Goal: Transaction & Acquisition: Obtain resource

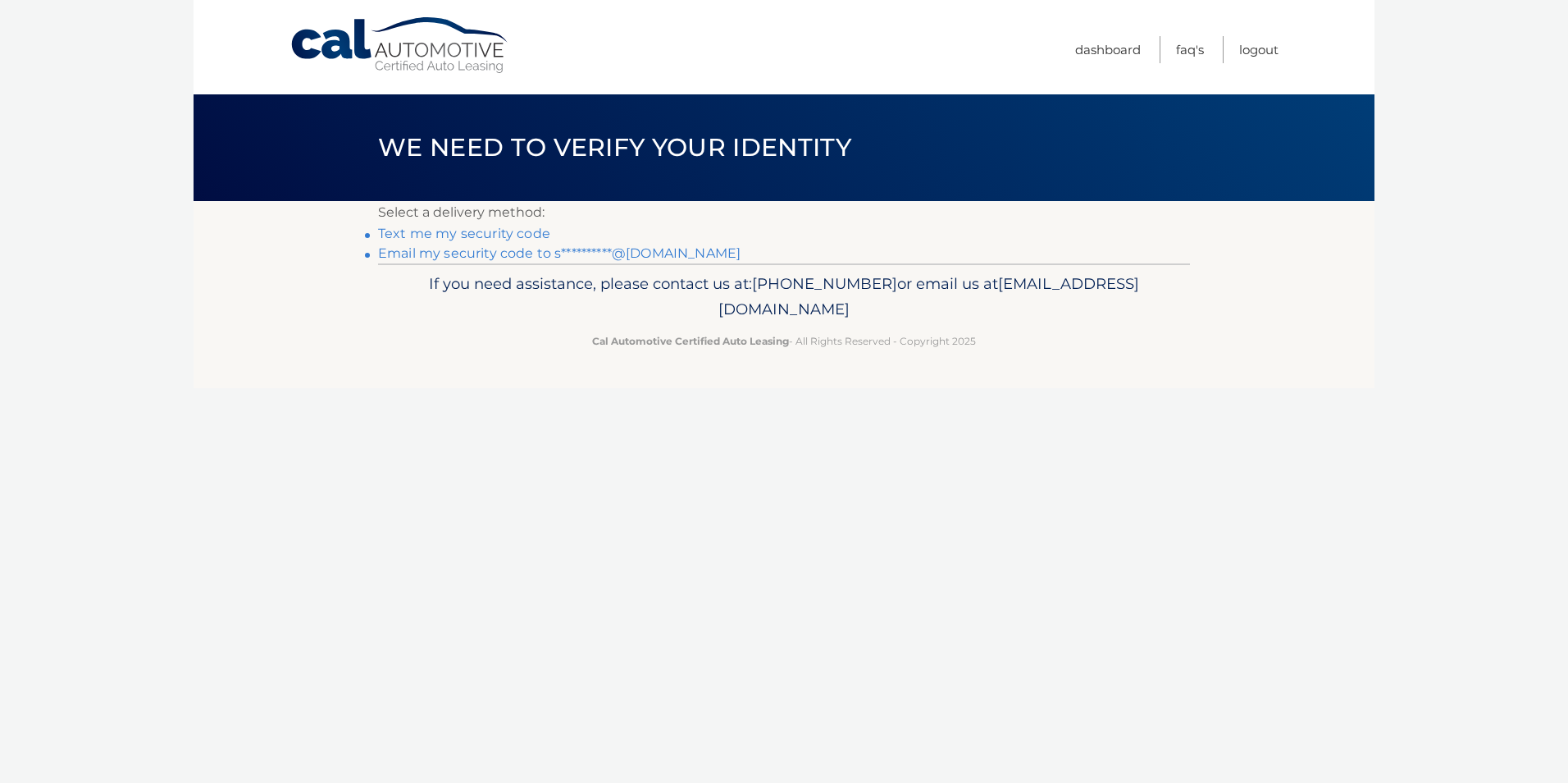
click at [522, 251] on link "**********" at bounding box center [559, 253] width 363 height 16
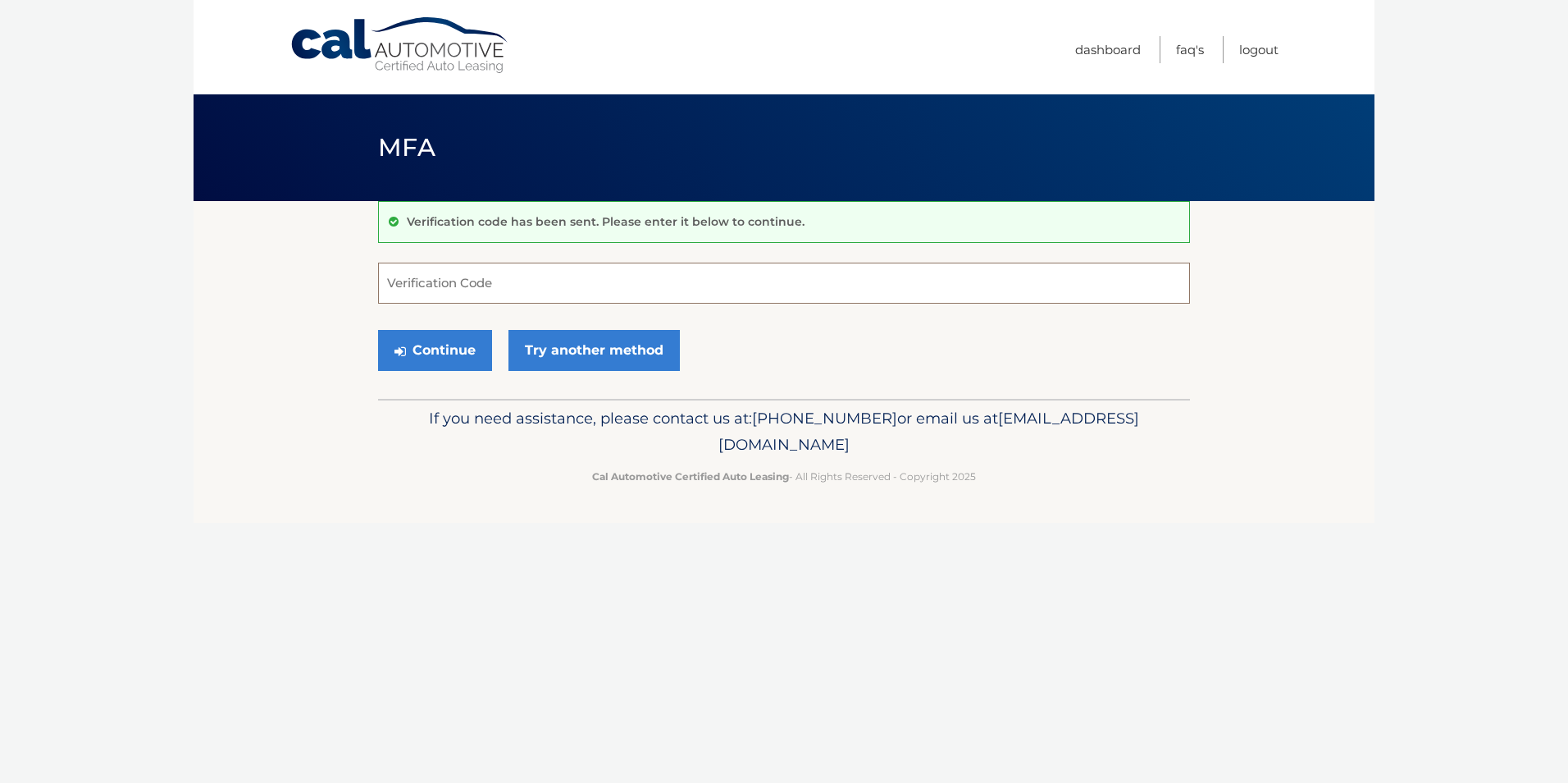
click at [479, 277] on input "Verification Code" at bounding box center [784, 283] width 812 height 41
click at [494, 287] on input "Verification Code" at bounding box center [784, 283] width 812 height 41
paste input "007041"
type input "007041"
click at [448, 357] on button "Continue" at bounding box center [435, 350] width 114 height 41
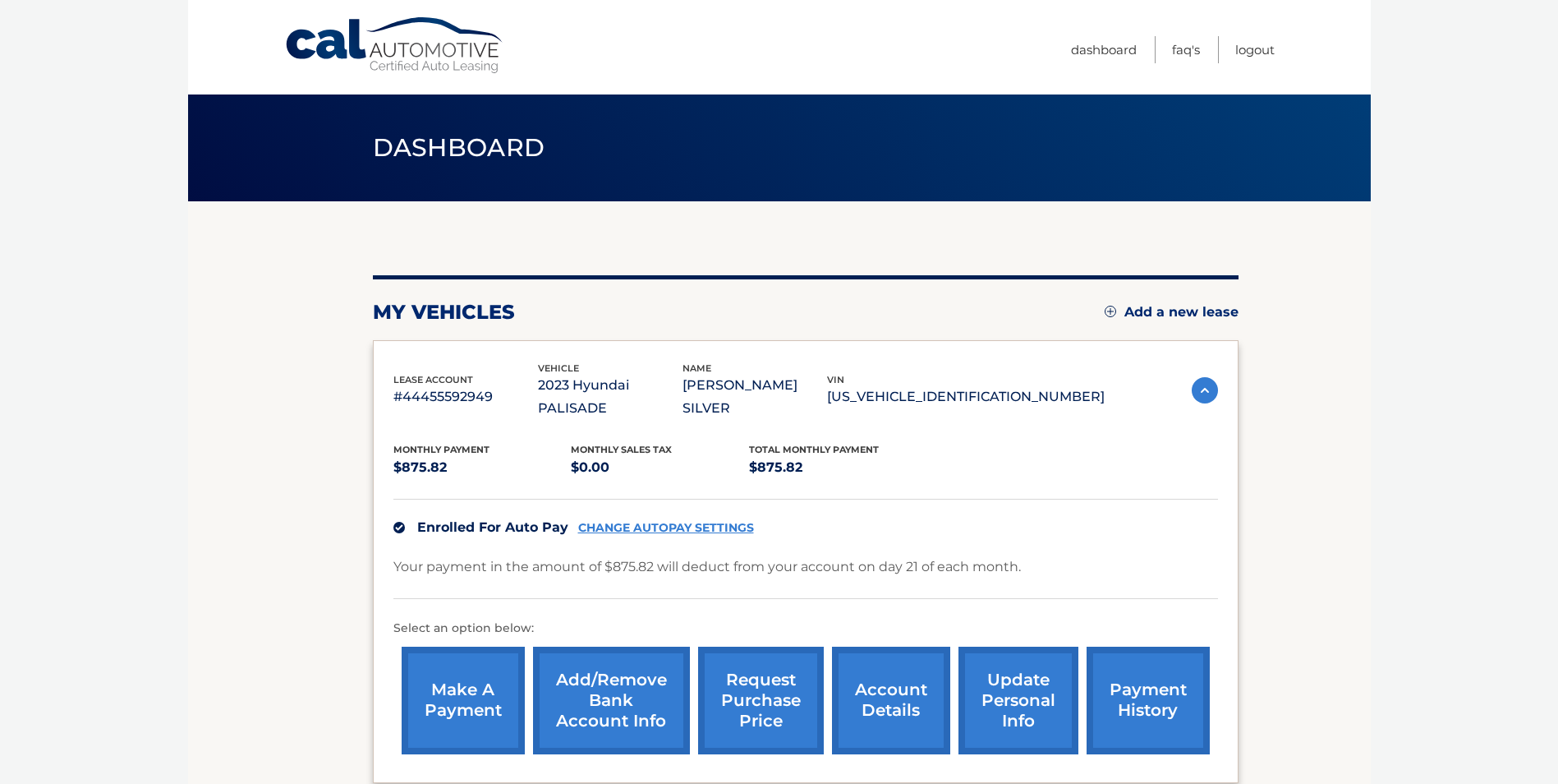
click at [786, 657] on link "request purchase price" at bounding box center [761, 700] width 126 height 107
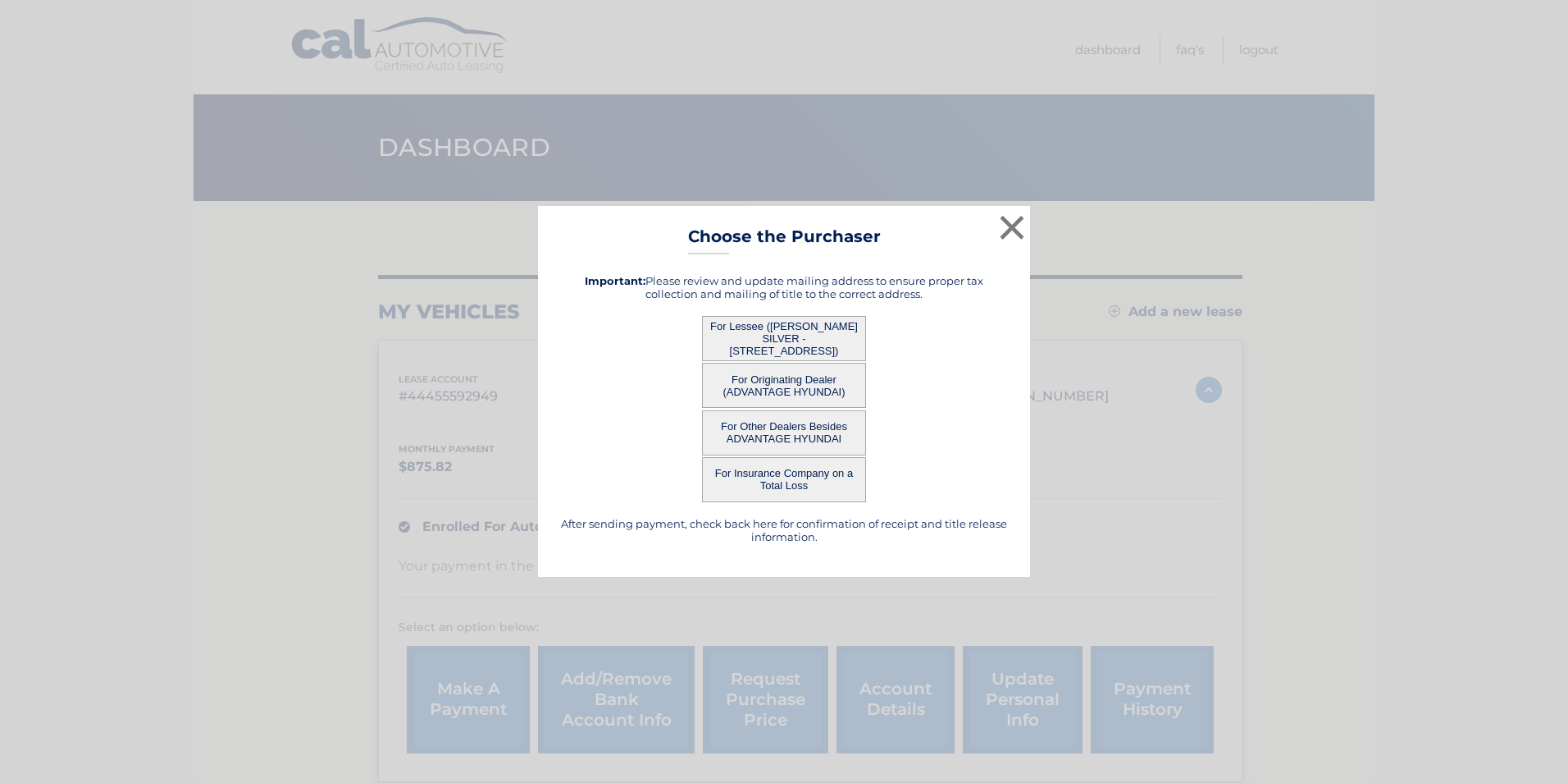
click at [771, 340] on button "For Lessee (SHIMON SILVER - 2474 E 3RD ST, , BROOKLYN, NY 11223)" at bounding box center [784, 339] width 164 height 45
click at [765, 334] on button "For Lessee (SHIMON SILVER - 2474 E 3RD ST, , BROOKLYN, NY 11223)" at bounding box center [784, 339] width 164 height 45
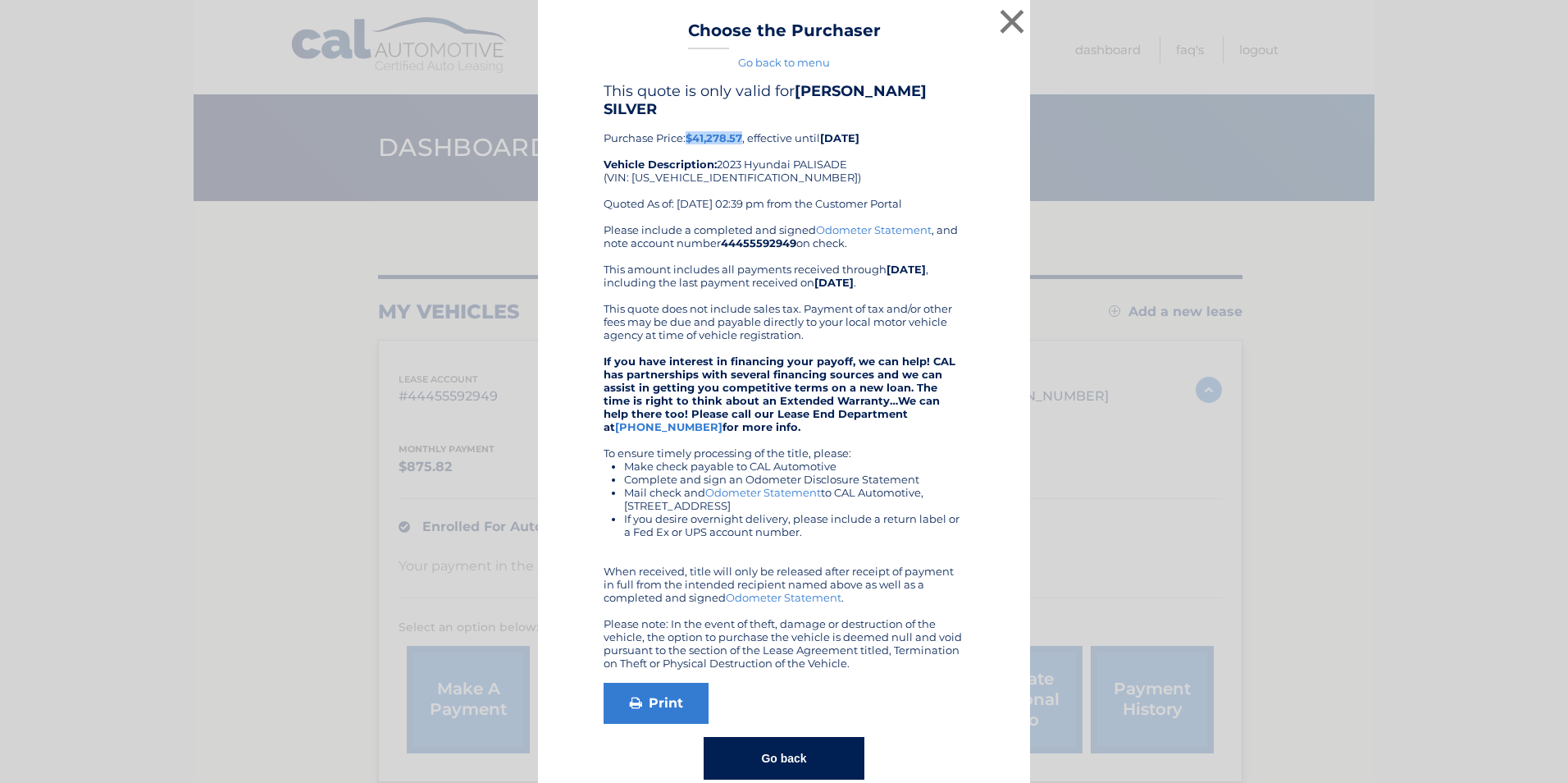
drag, startPoint x: 683, startPoint y: 122, endPoint x: 739, endPoint y: 117, distance: 56.2
click at [739, 117] on div "This quote is only valid for SHIMON SILVER Purchase Price: $41,278.57 , effecti…" at bounding box center [784, 153] width 361 height 141
copy b "$41,278.57"
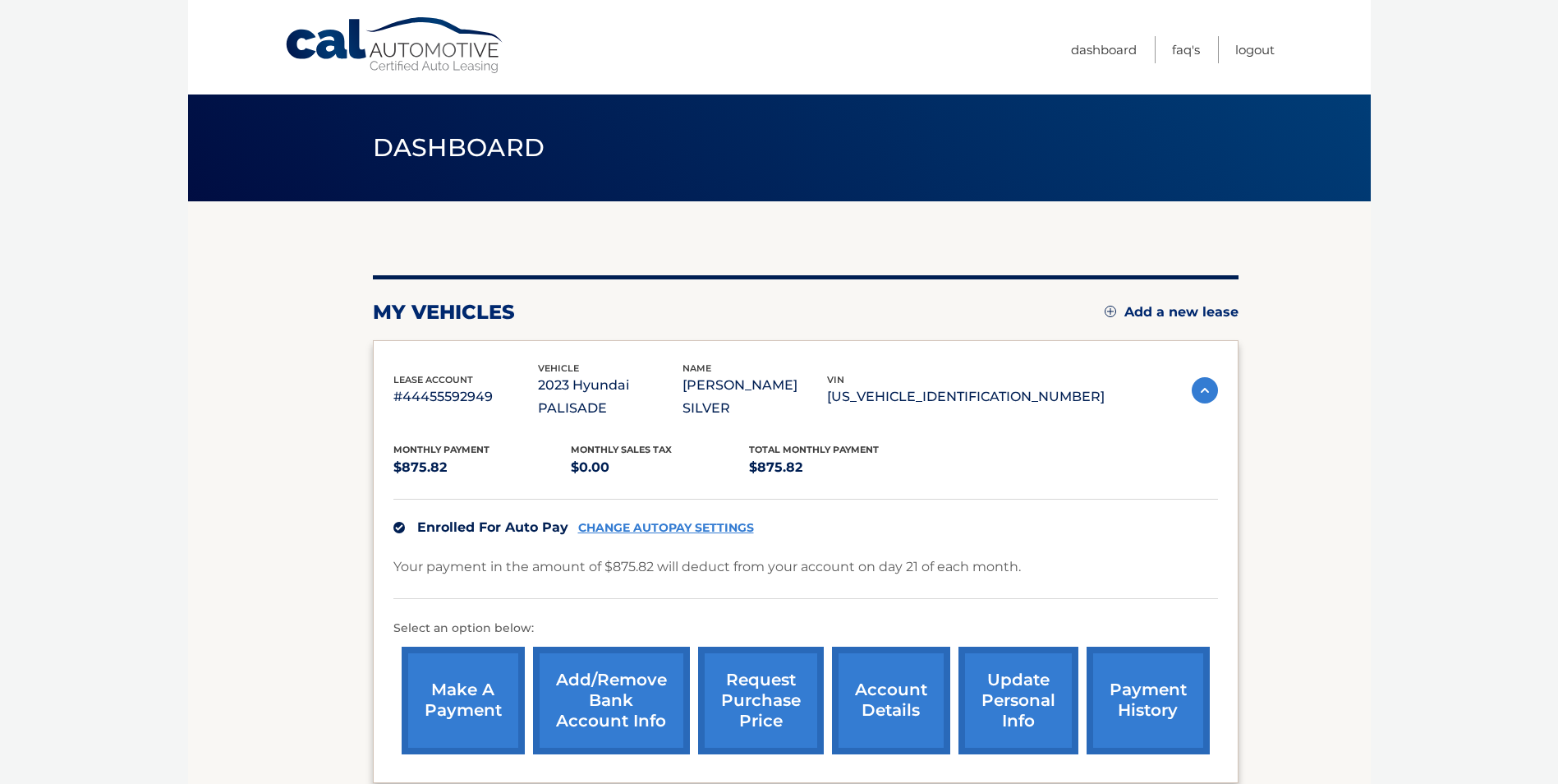
click at [753, 683] on link "request purchase price" at bounding box center [761, 700] width 126 height 107
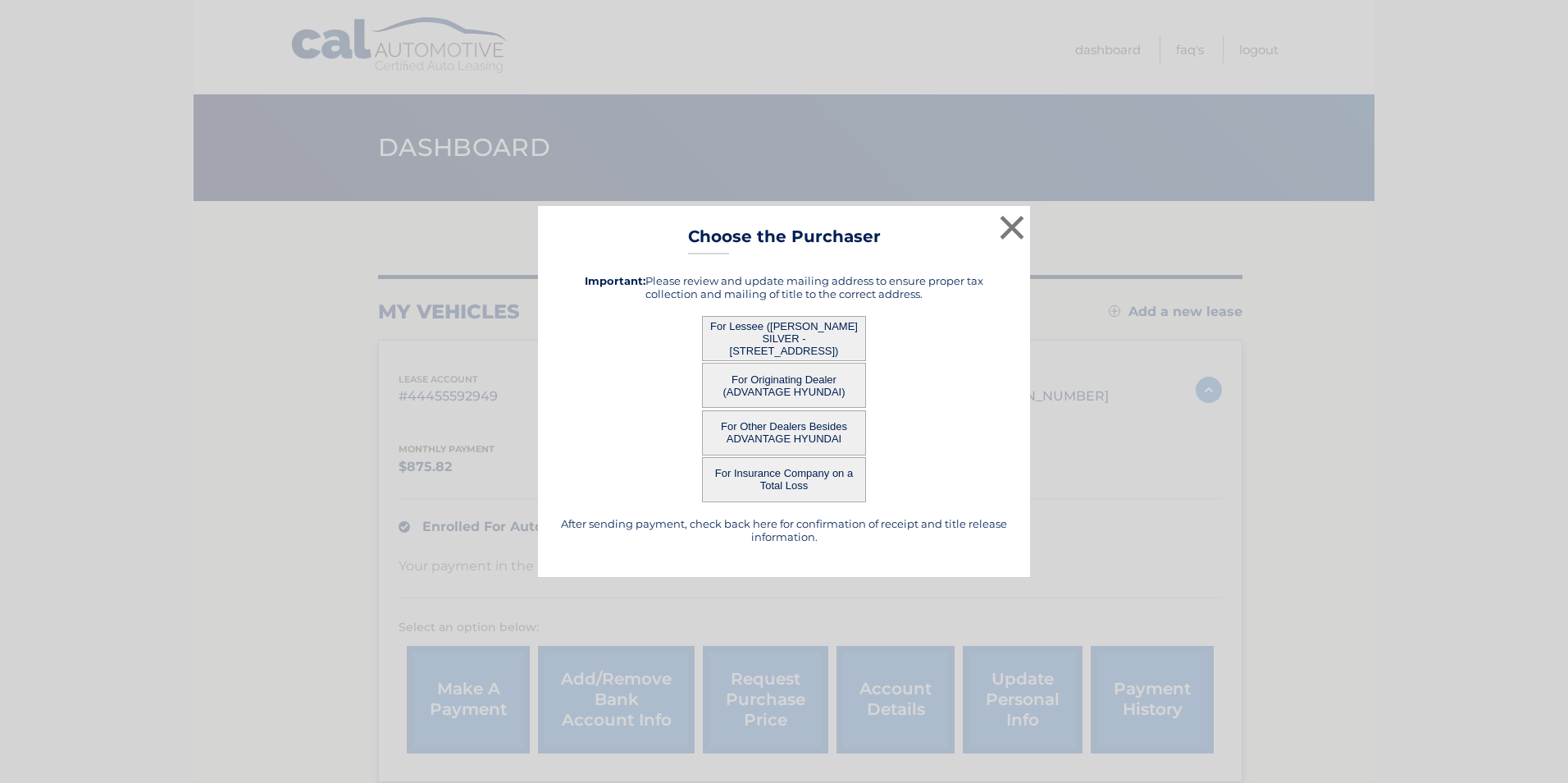
click at [827, 344] on button "For Lessee ([PERSON_NAME] SILVER - [STREET_ADDRESS])" at bounding box center [784, 339] width 164 height 45
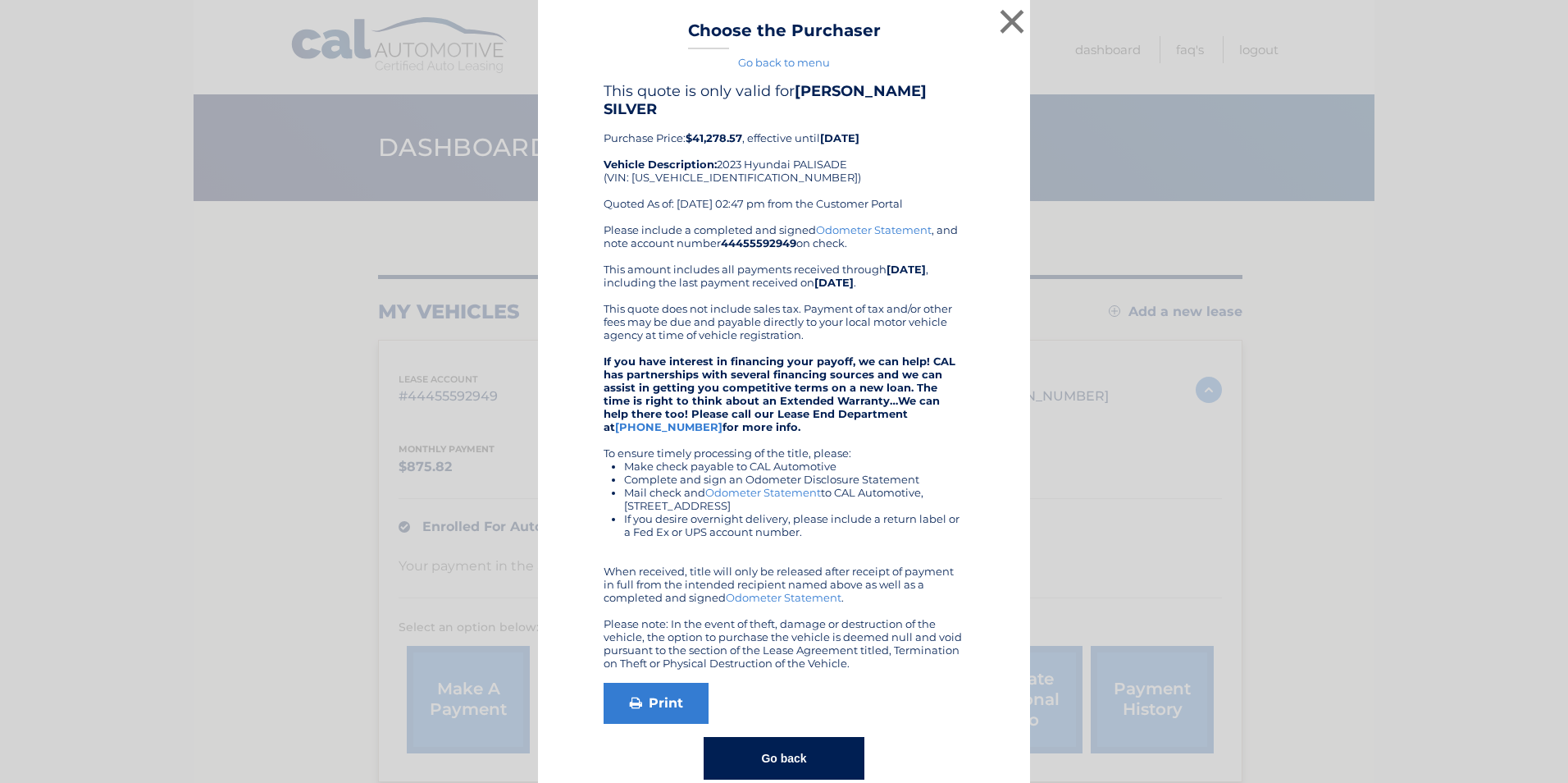
click at [1069, 457] on div "× Choose the Purchaser Go back to menu After sending payment, check back here f…" at bounding box center [784, 407] width 1555 height 813
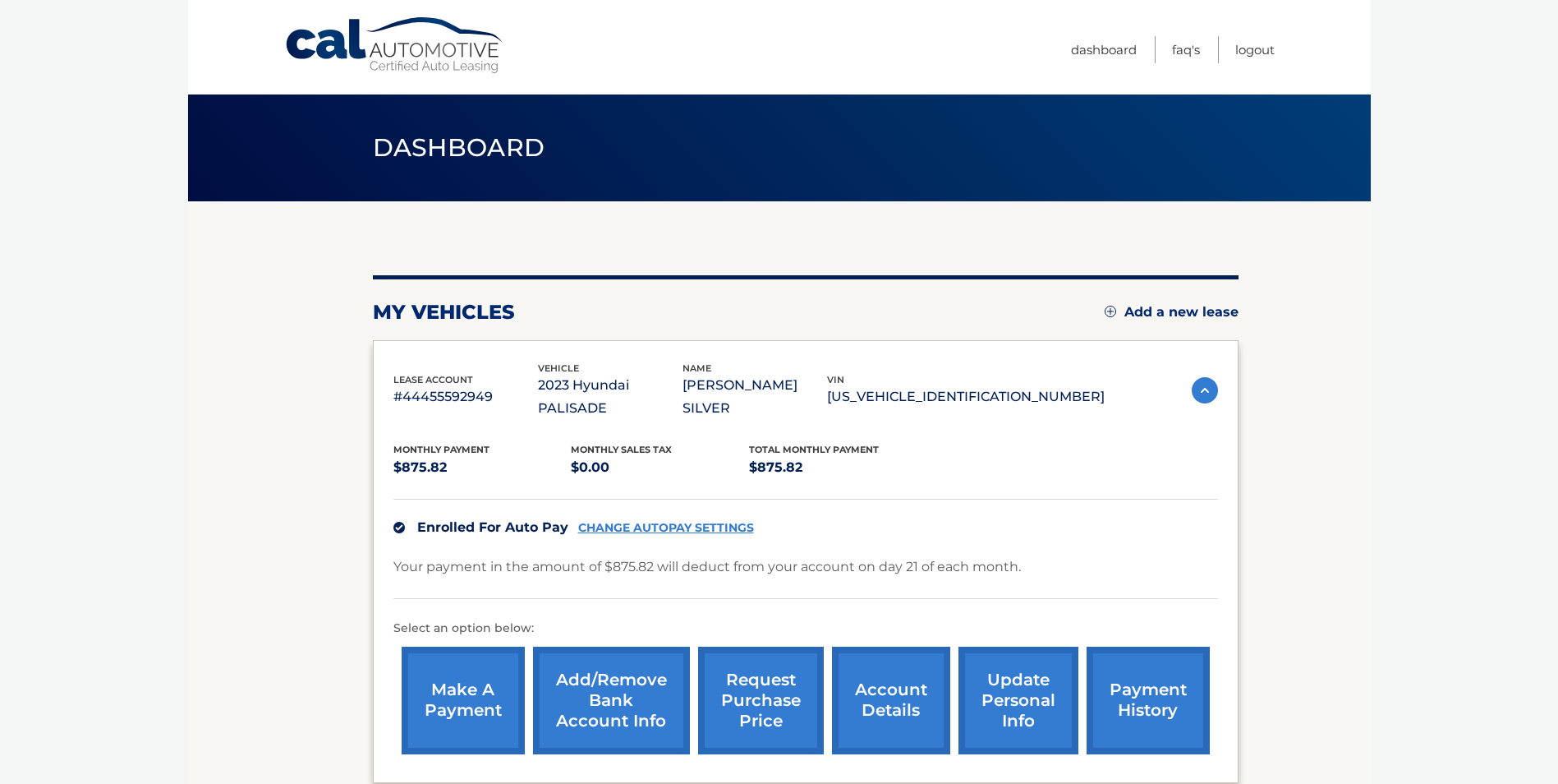
click at [766, 656] on link "request purchase price" at bounding box center [761, 700] width 126 height 107
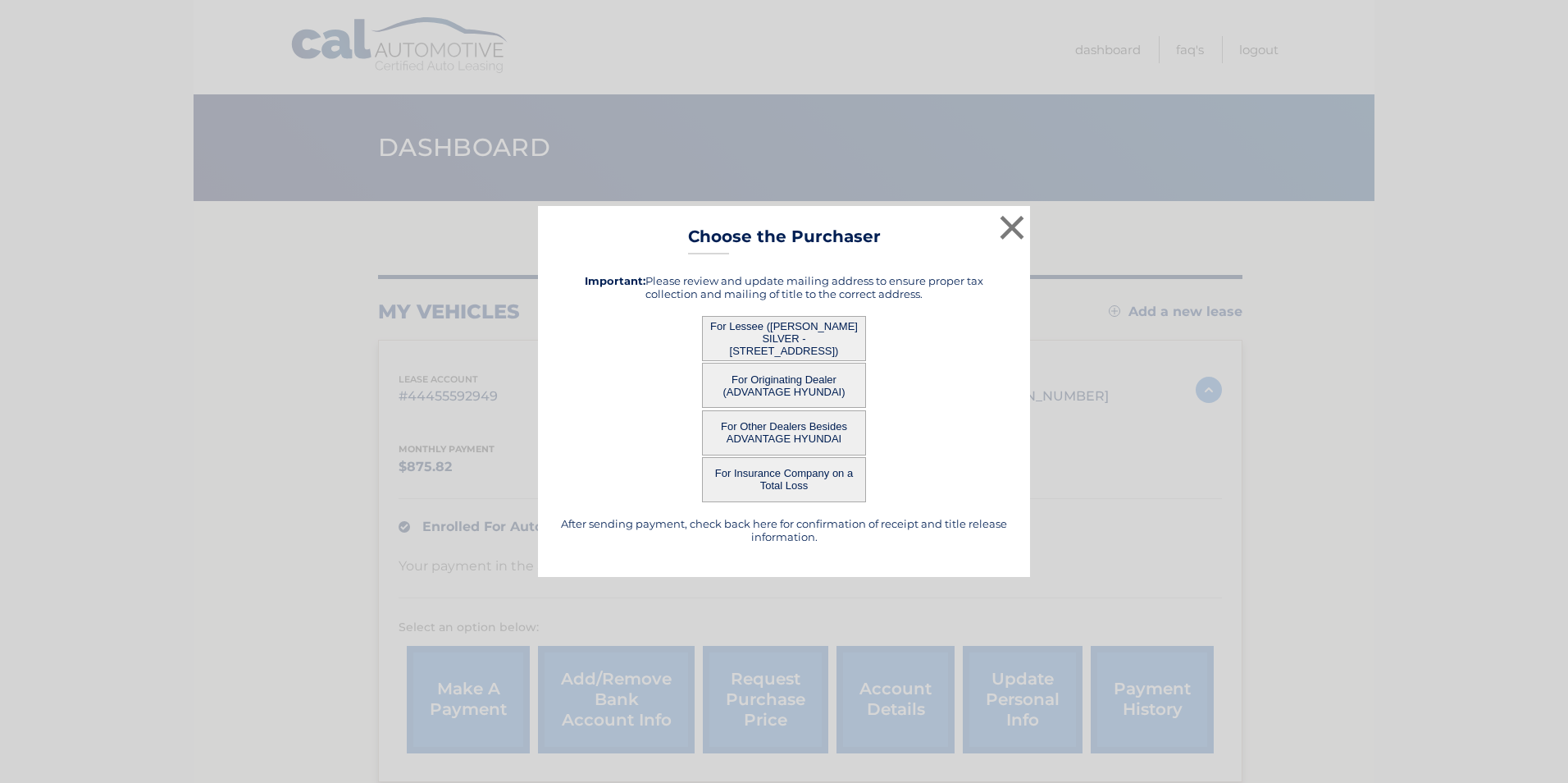
click at [790, 375] on button "For Originating Dealer (ADVANTAGE HYUNDAI)" at bounding box center [784, 386] width 164 height 45
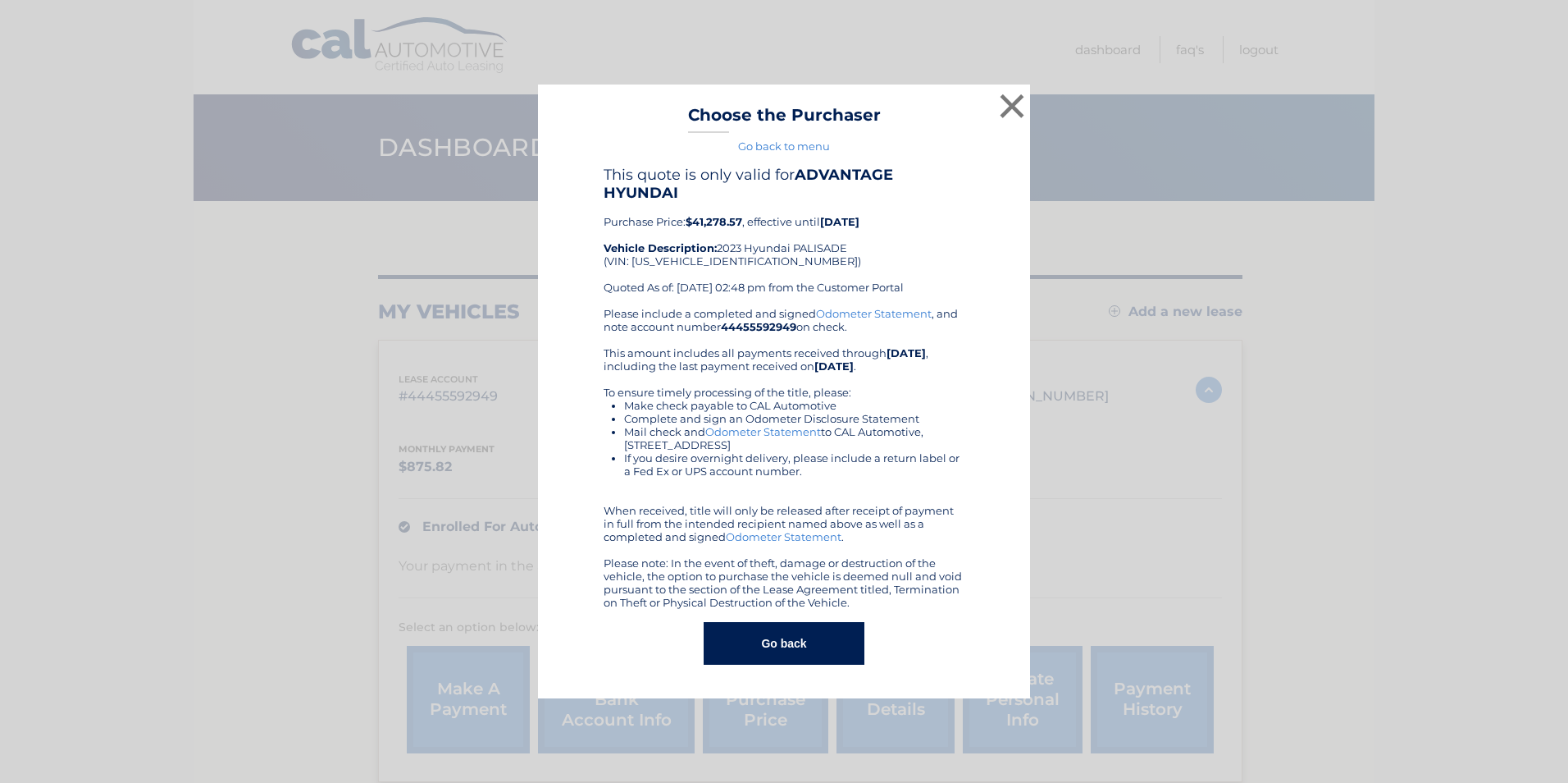
click at [1058, 492] on div "× Choose the Purchaser Go back to menu After sending payment, check back here f…" at bounding box center [784, 392] width 1555 height 614
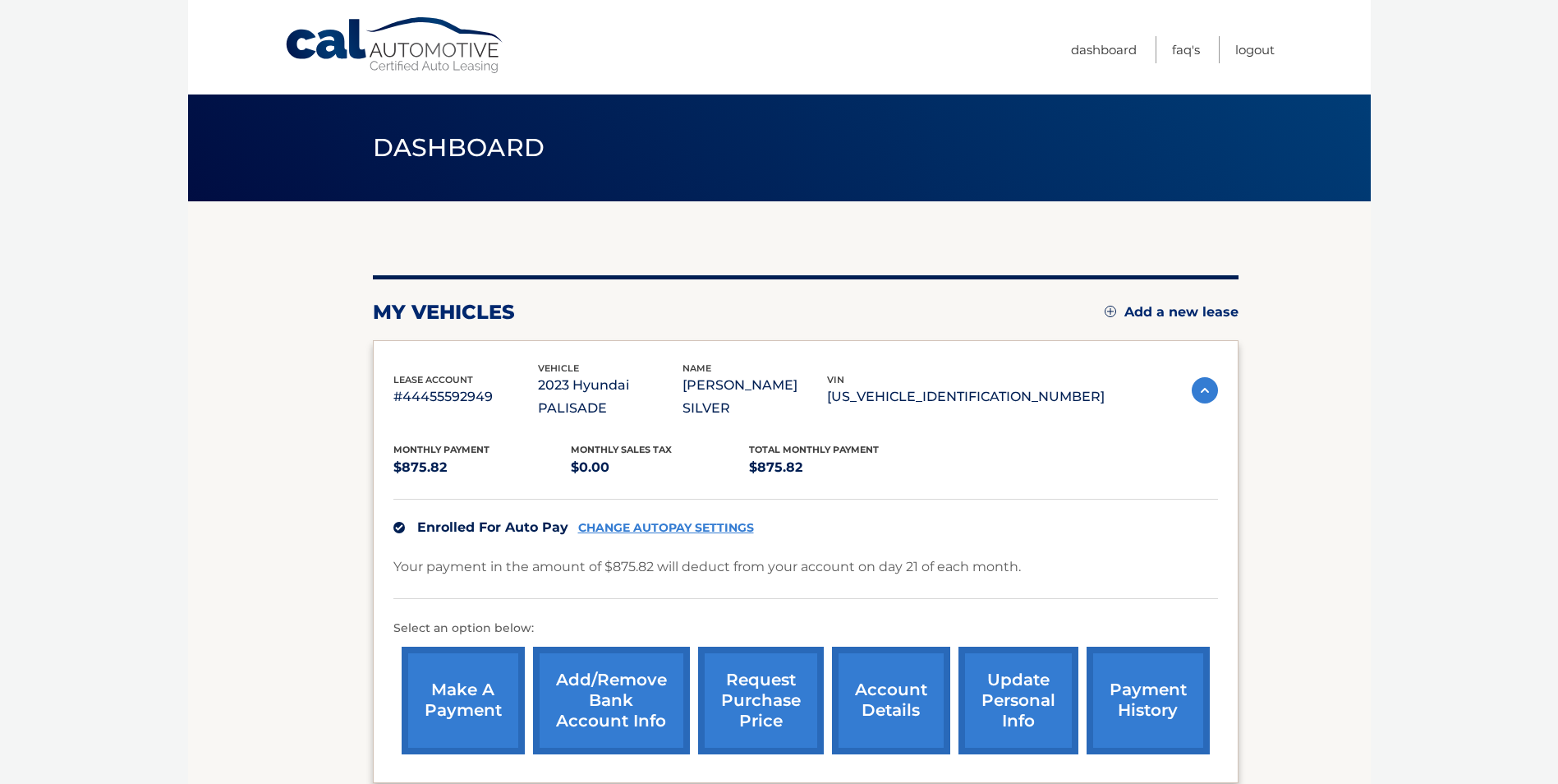
click at [802, 677] on link "request purchase price" at bounding box center [761, 700] width 126 height 107
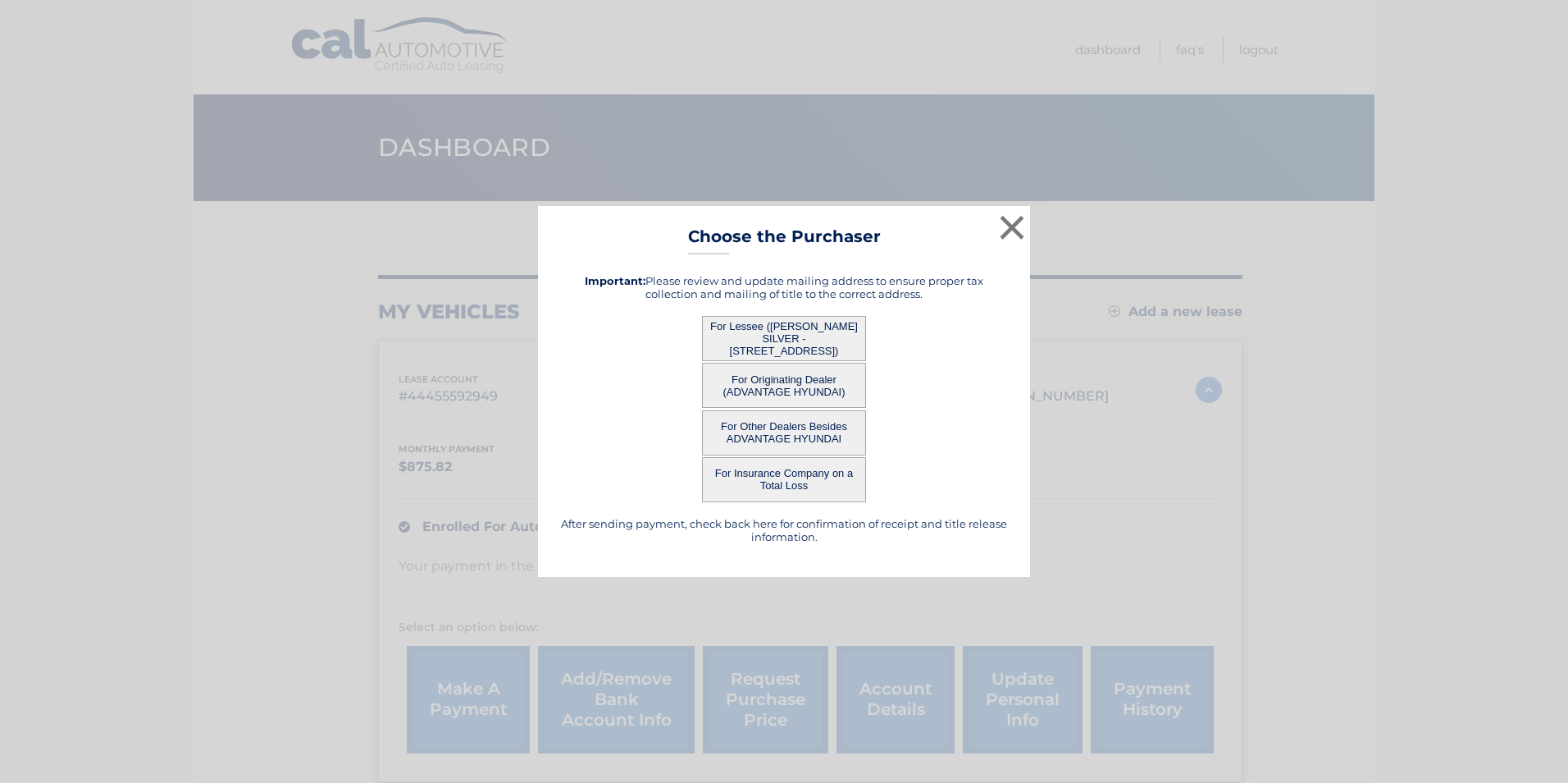
click at [810, 334] on button "For Lessee (SHIMON SILVER - 2474 E 3RD ST, , BROOKLYN, NY 11223)" at bounding box center [784, 339] width 164 height 45
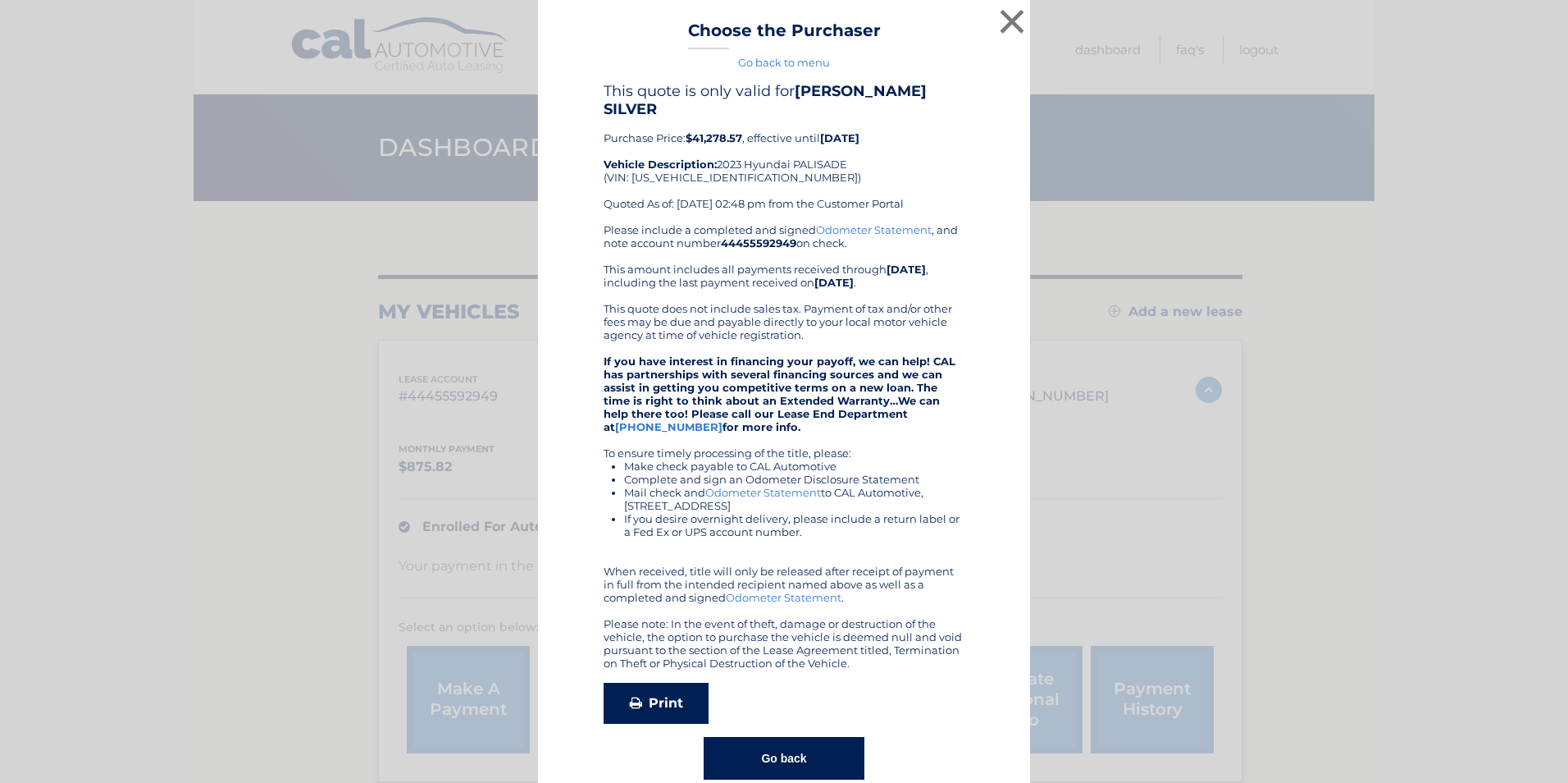
click at [661, 683] on link "Print" at bounding box center [655, 703] width 105 height 41
